Goal: Find specific page/section: Find specific page/section

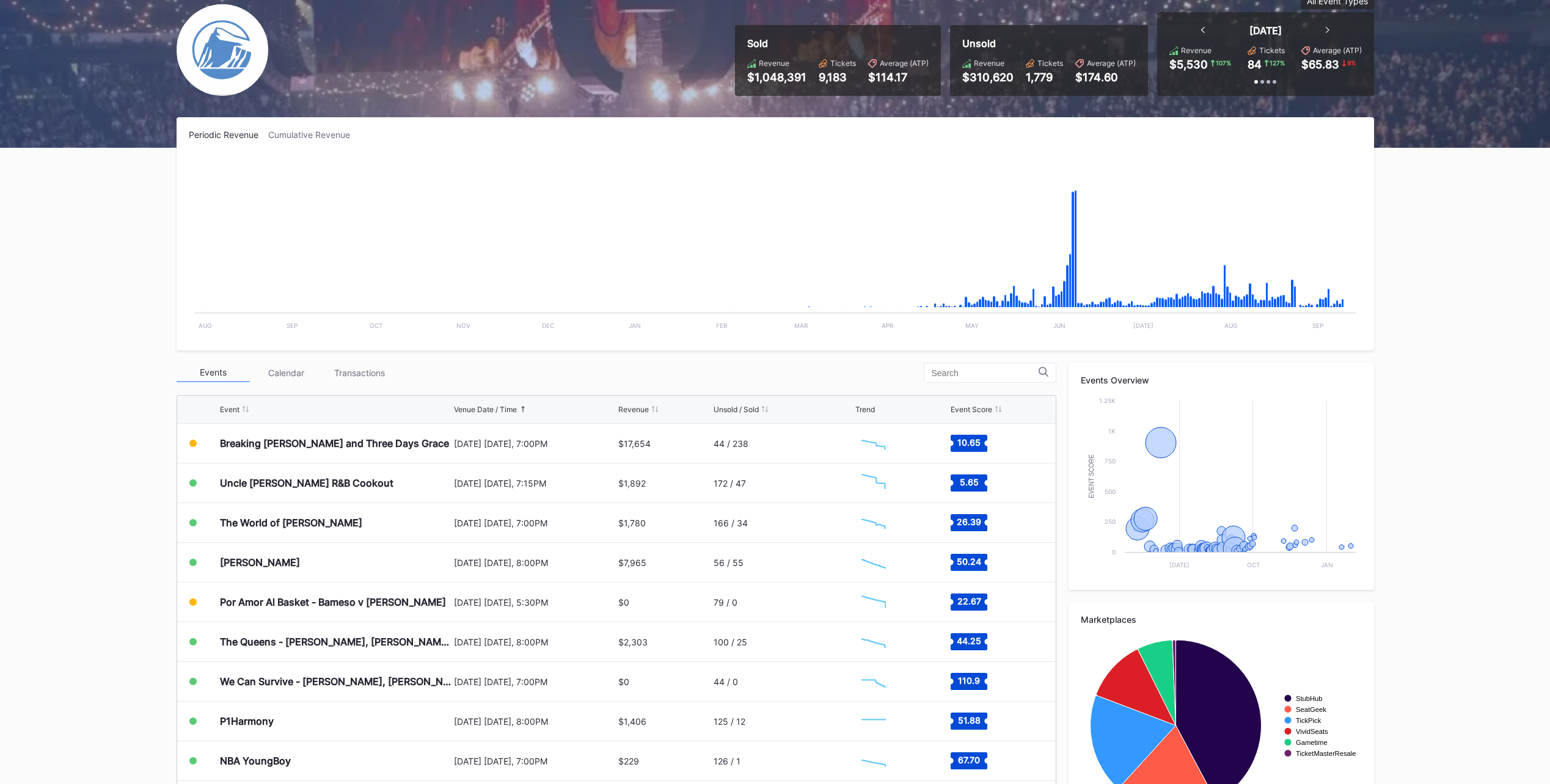
scroll to position [151, 0]
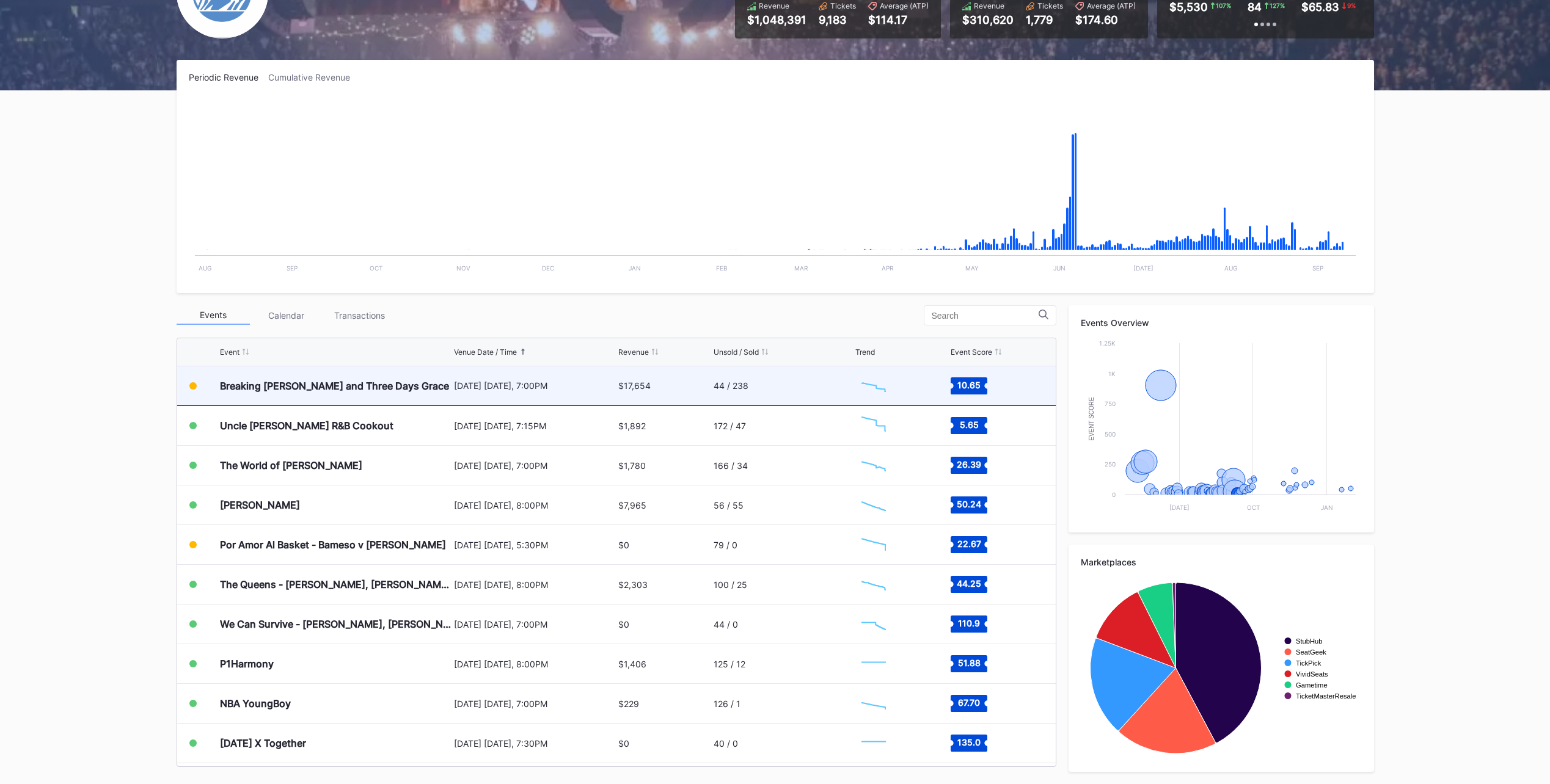
click at [674, 388] on div "$17,654" at bounding box center [664, 385] width 92 height 38
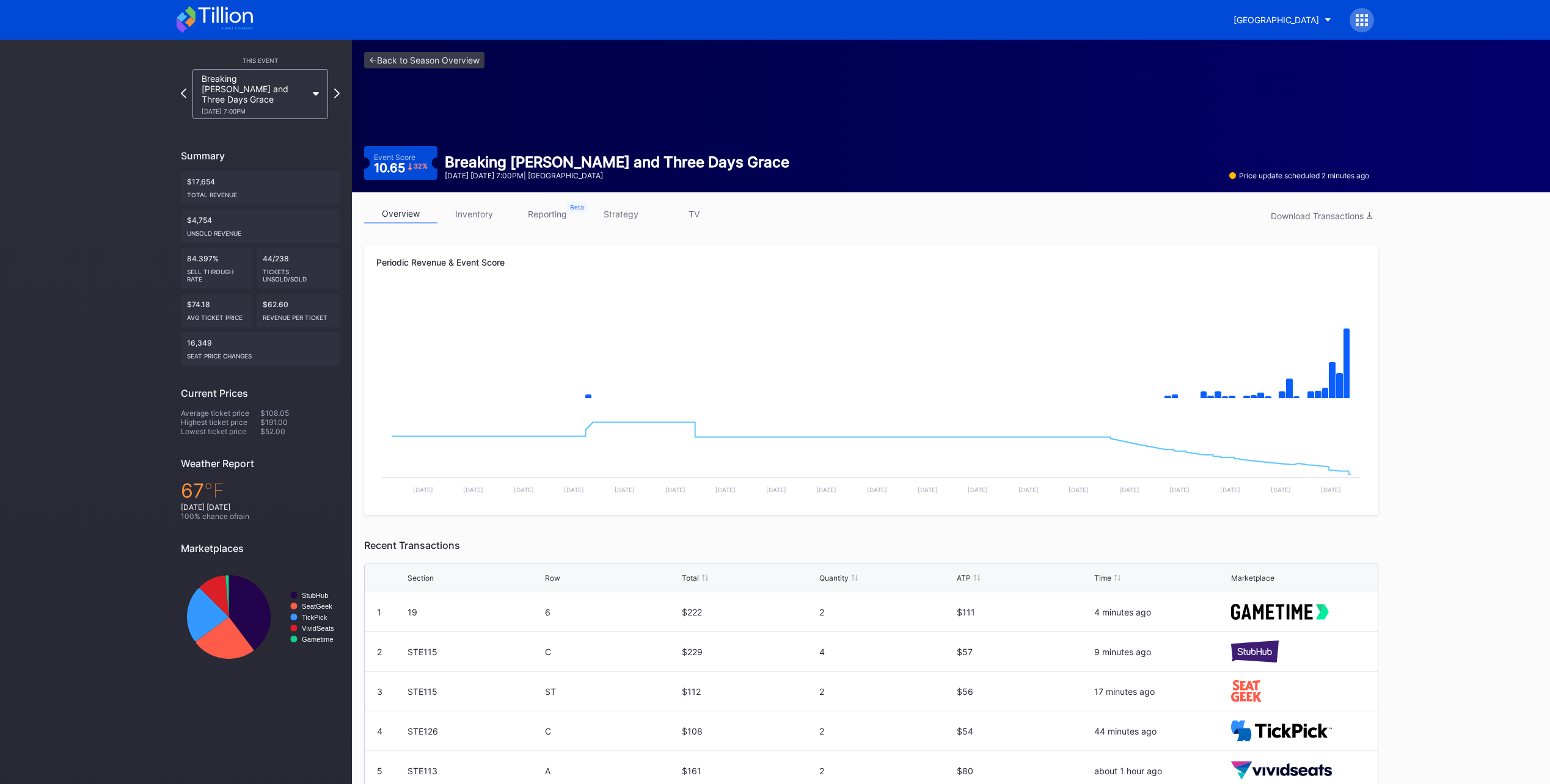
click at [214, 21] on icon at bounding box center [215, 20] width 77 height 27
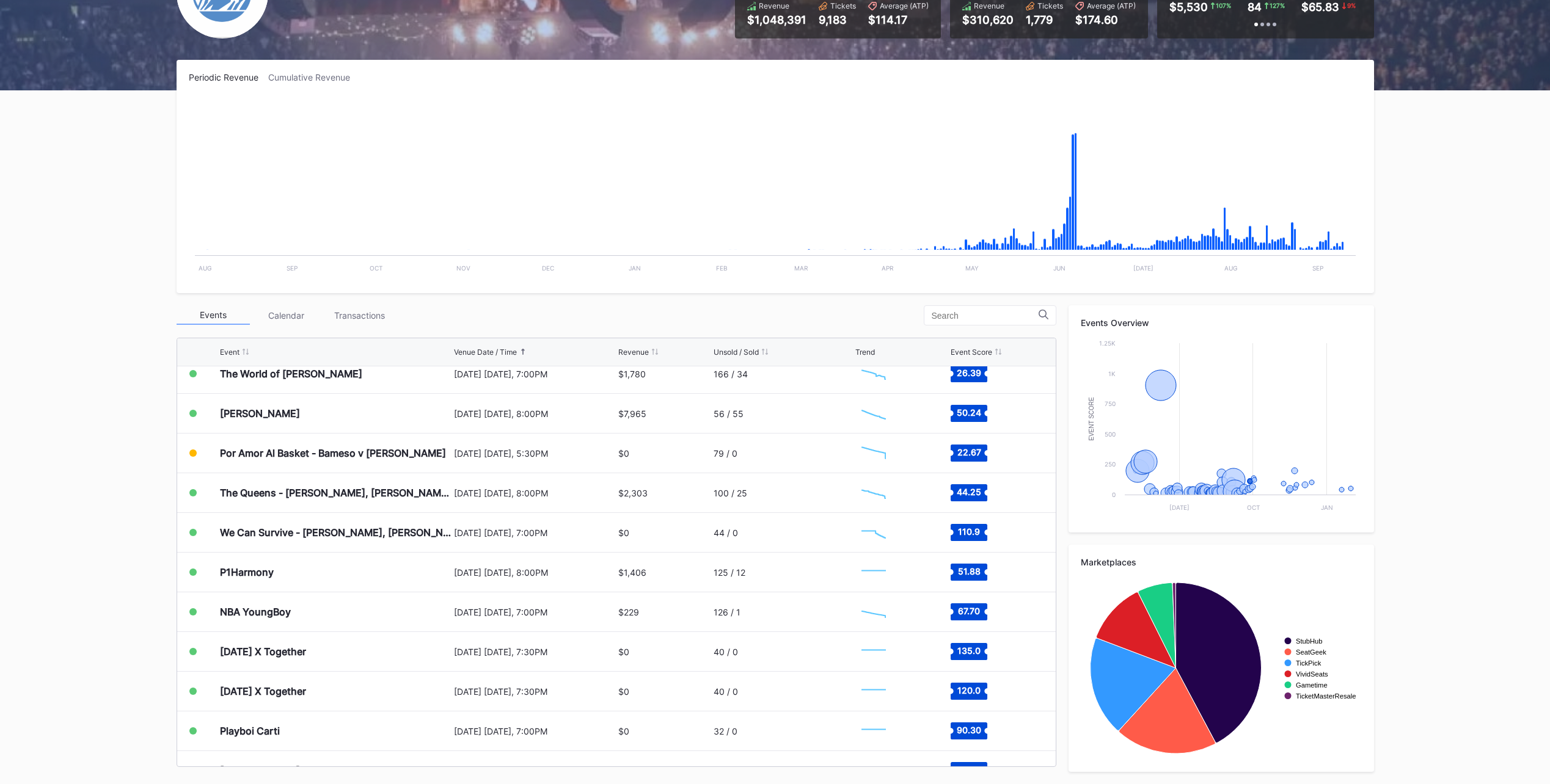
scroll to position [1674, 0]
